Goal: Task Accomplishment & Management: Manage account settings

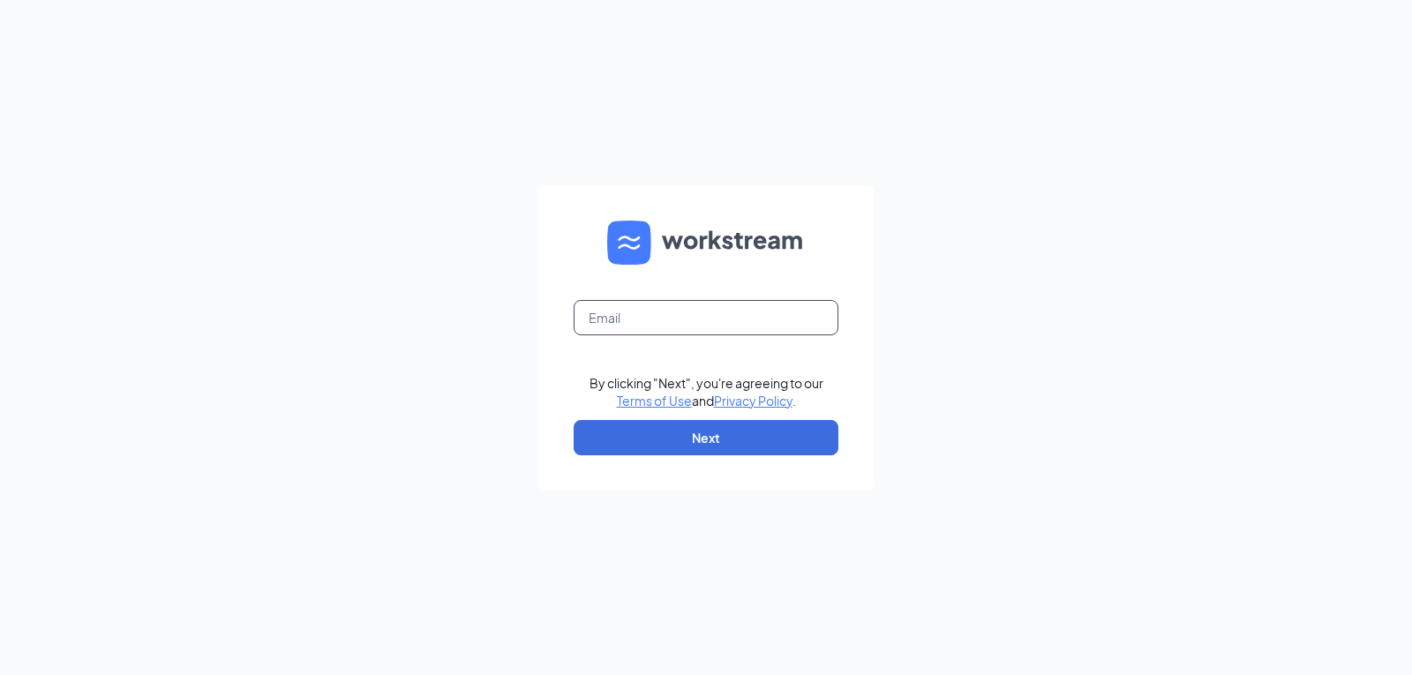
click at [647, 323] on input "text" at bounding box center [706, 317] width 265 height 35
type input "triarc23@bojrdu.com"
click at [682, 455] on form "triarc23@bojrdu.com By clicking "Next", you're agreeing to our Terms of Use and…" at bounding box center [705, 337] width 335 height 305
click at [680, 442] on button "Next" at bounding box center [706, 437] width 265 height 35
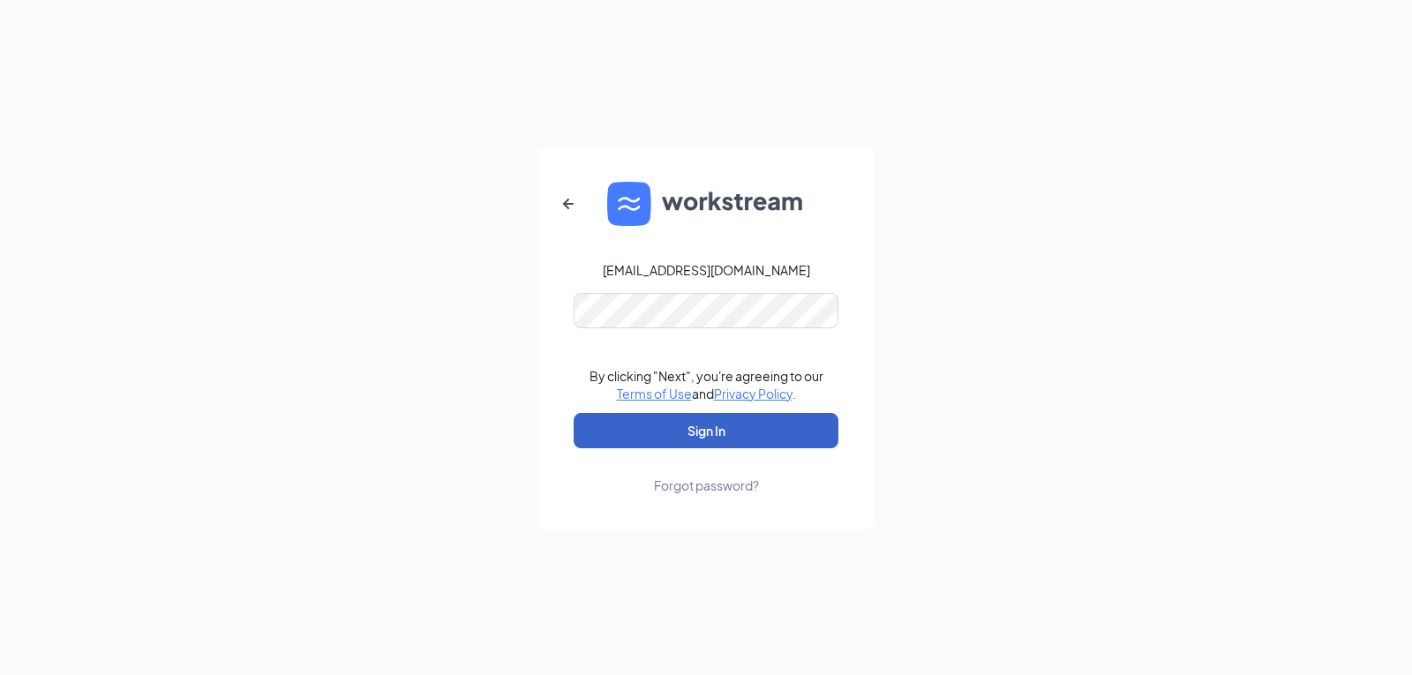
click at [748, 426] on button "Sign In" at bounding box center [706, 430] width 265 height 35
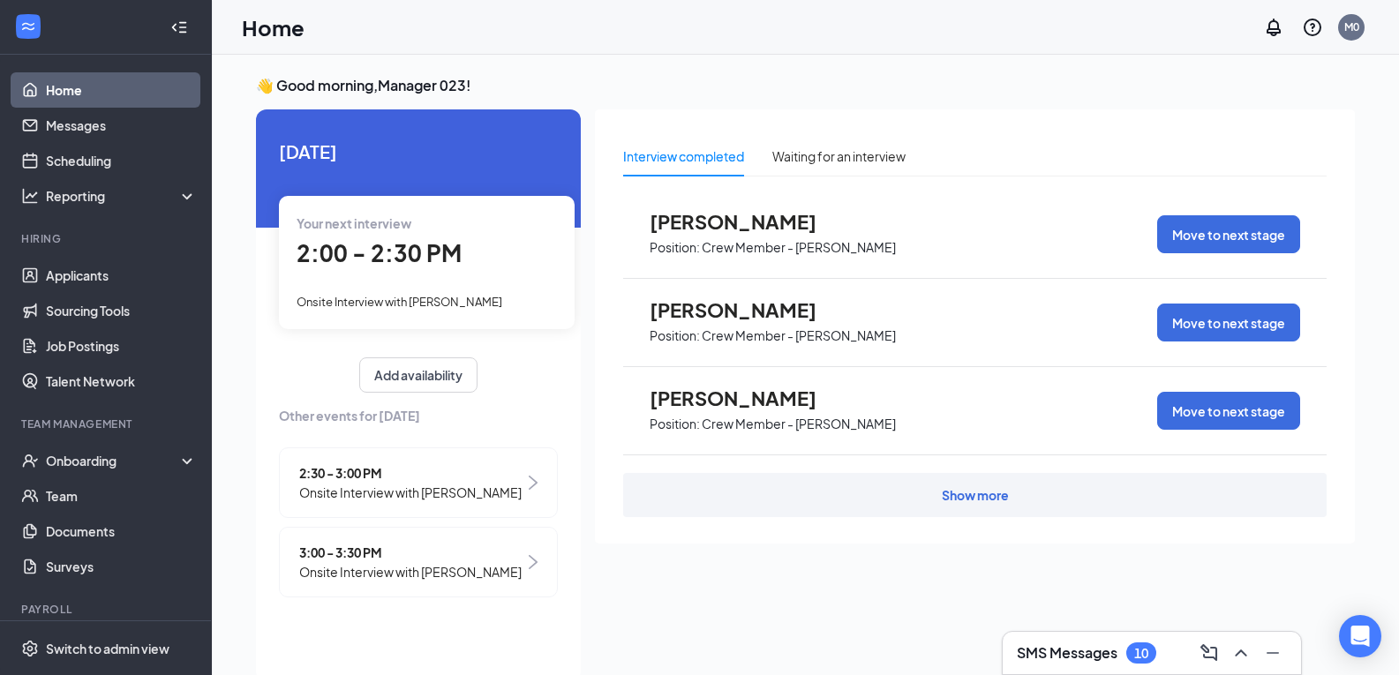
click at [1050, 647] on h3 "SMS Messages" at bounding box center [1067, 652] width 101 height 19
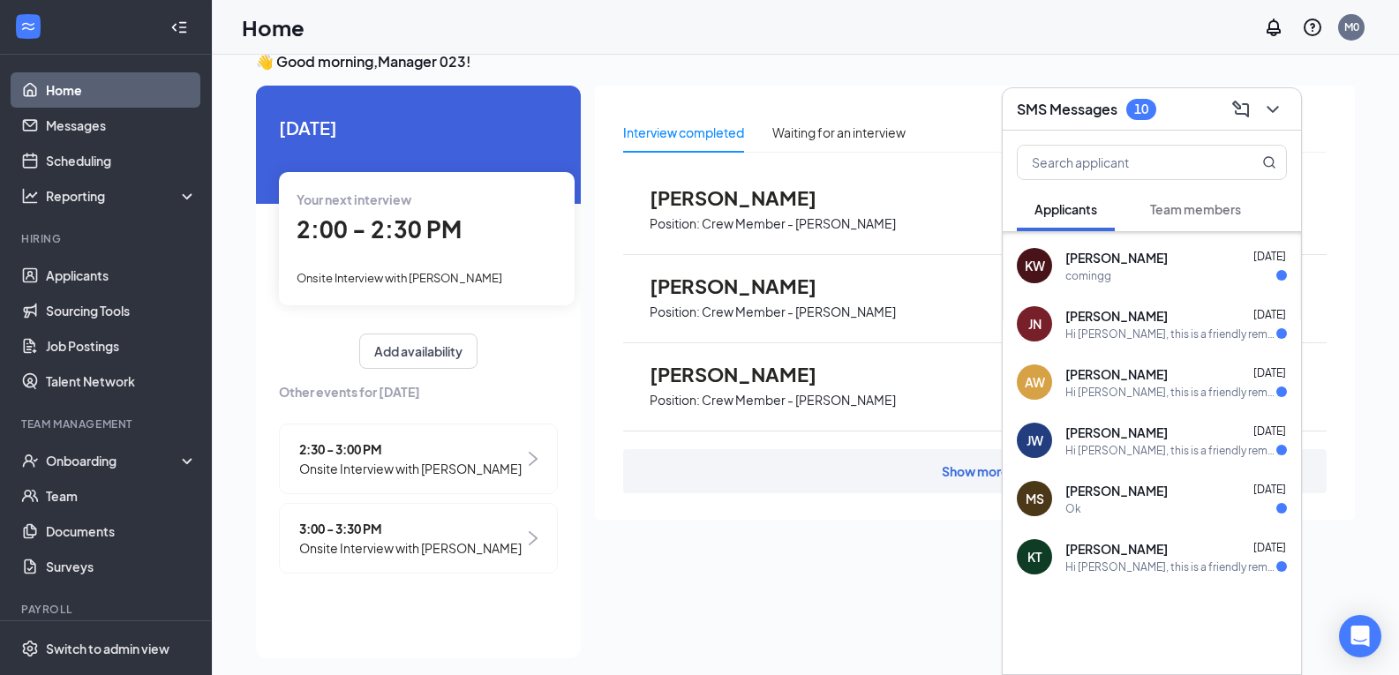
scroll to position [37, 0]
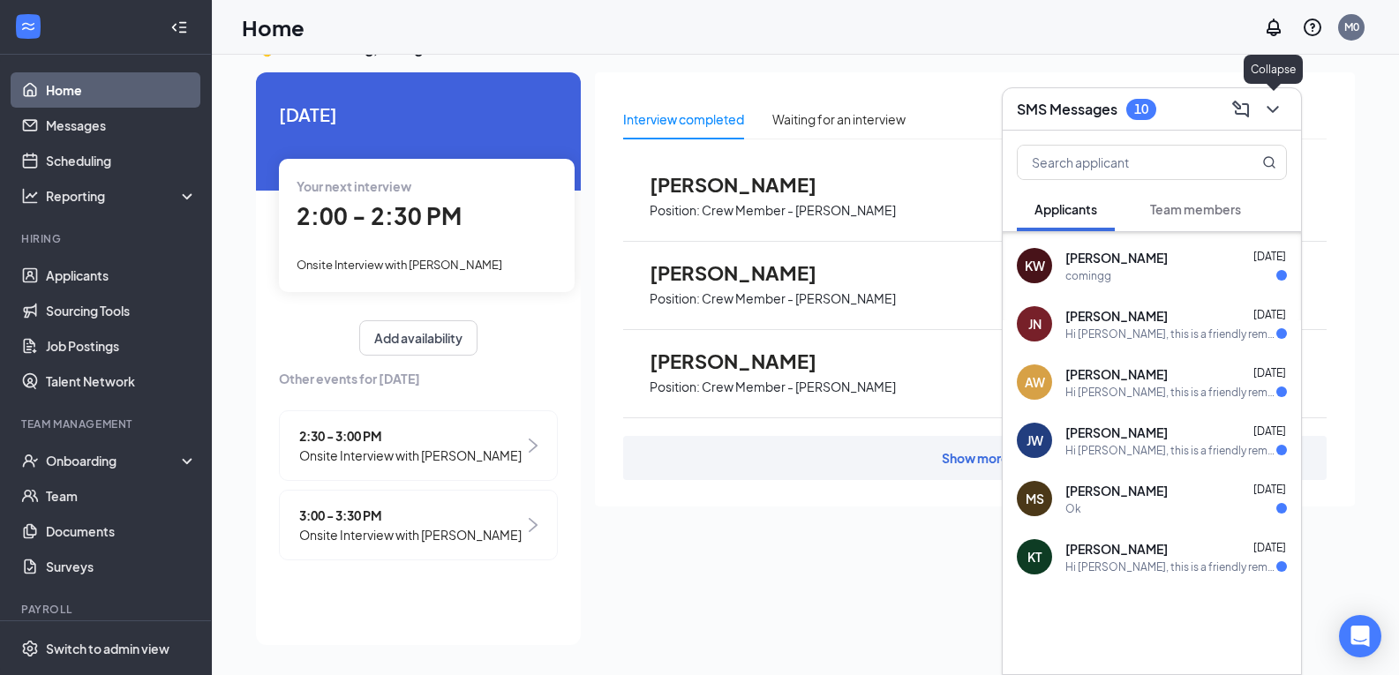
click at [1267, 113] on icon "ChevronDown" at bounding box center [1272, 109] width 21 height 21
